Goal: Task Accomplishment & Management: Use online tool/utility

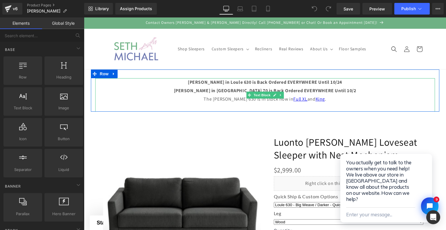
click at [313, 87] on p "[PERSON_NAME] in [GEOGRAPHIC_DATA] 70 is Back Ordered EVERYWHERE Until 10/2" at bounding box center [264, 90] width 339 height 8
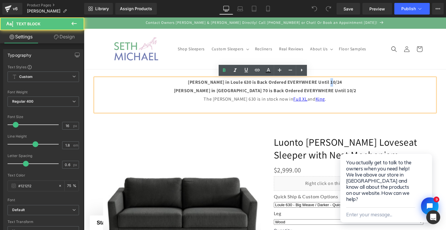
drag, startPoint x: 327, startPoint y: 83, endPoint x: 330, endPoint y: 83, distance: 3.5
click at [330, 83] on b "[PERSON_NAME] in Loule 630 is Back Ordered EVERYWHERE Until 10/24" at bounding box center [265, 82] width 154 height 6
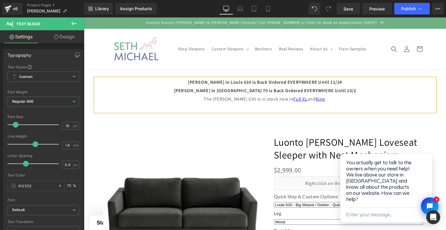
click at [340, 81] on p "[PERSON_NAME] in Loule 630 is Back Ordered EVERYWHERE Until 11/24" at bounding box center [264, 82] width 339 height 8
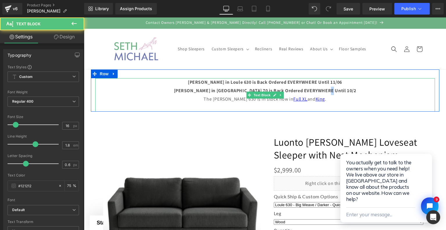
drag, startPoint x: 335, startPoint y: 90, endPoint x: 339, endPoint y: 91, distance: 3.9
click at [339, 91] on p "[PERSON_NAME] in [GEOGRAPHIC_DATA] 70 is Back Ordered EVERYWHERE Until 10/2" at bounding box center [264, 90] width 339 height 8
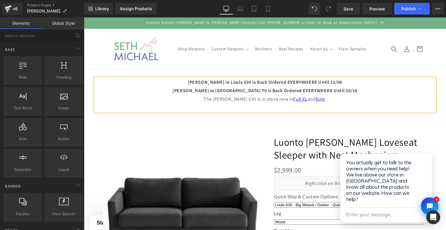
click at [339, 67] on header "Shop Sleepers Custom Sleepers Custom Sleepers Intro to Custom Sleepers & Reclin…" at bounding box center [265, 49] width 348 height 40
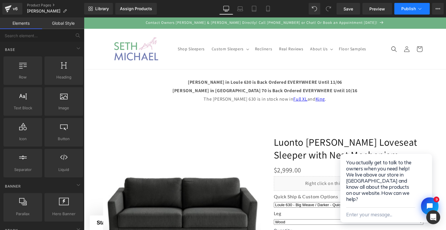
click at [401, 14] on button "Publish" at bounding box center [411, 9] width 35 height 12
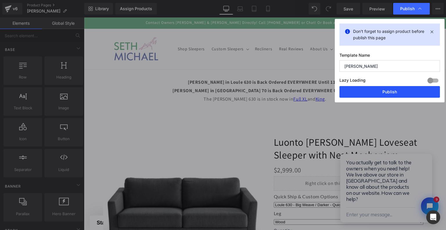
click at [404, 94] on button "Publish" at bounding box center [389, 92] width 100 height 12
